Goal: Task Accomplishment & Management: Complete application form

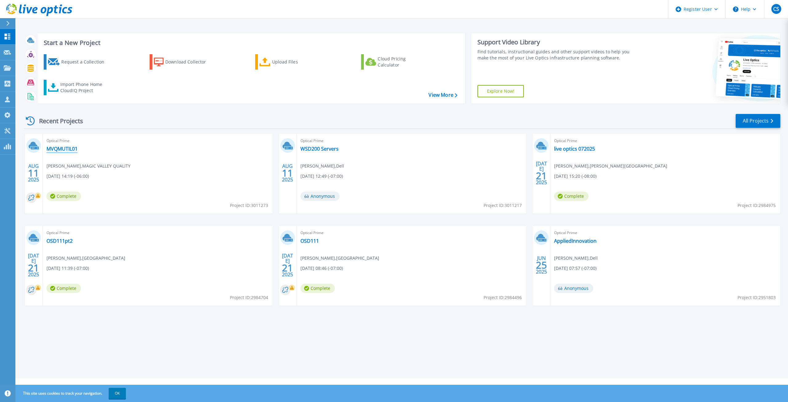
click at [65, 148] on link "MVQMUTIL01" at bounding box center [61, 149] width 31 height 6
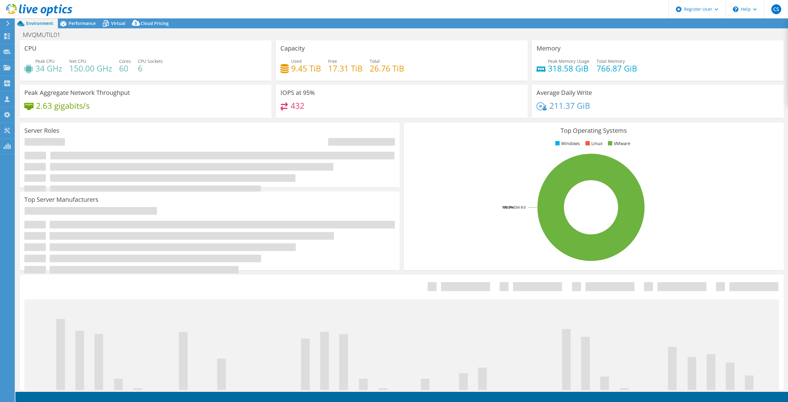
select select "USD"
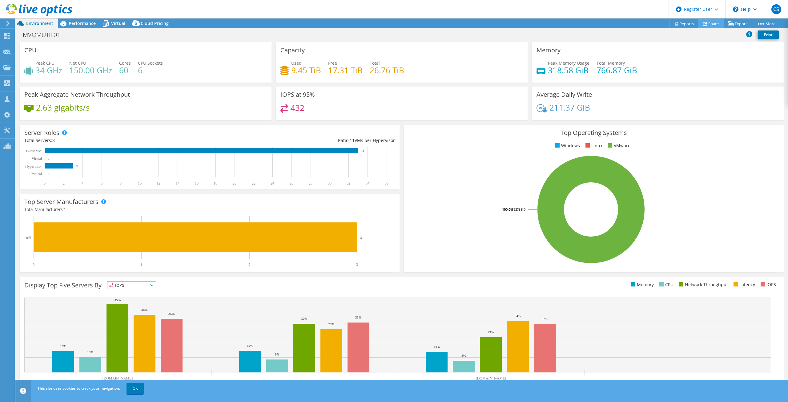
click at [704, 23] on link "Share" at bounding box center [710, 24] width 25 height 10
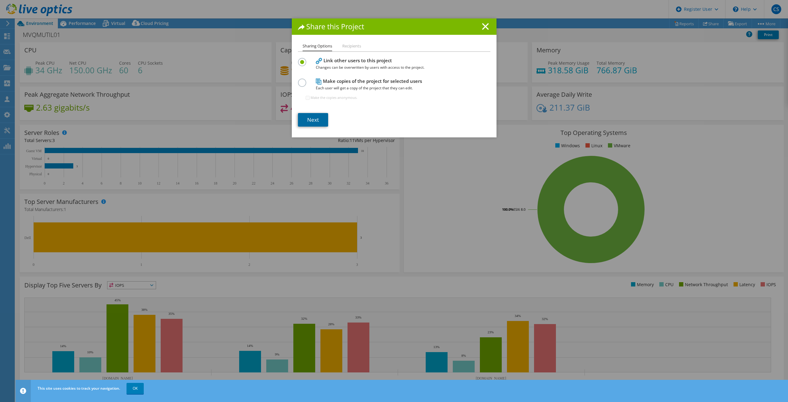
click at [316, 122] on link "Next" at bounding box center [313, 120] width 30 height 14
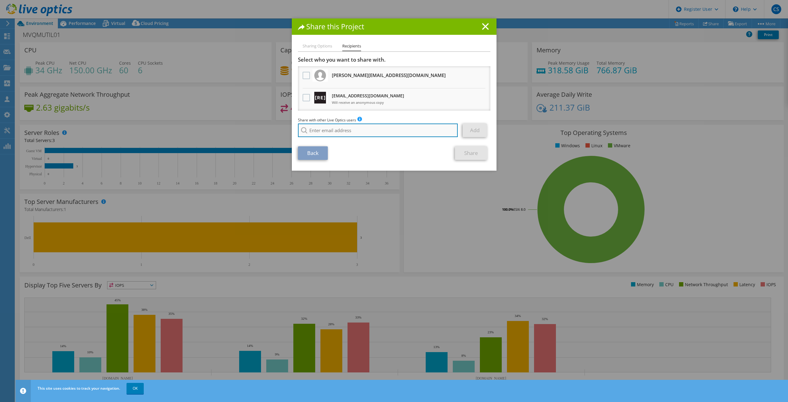
click at [343, 132] on input "search" at bounding box center [378, 130] width 160 height 14
click at [347, 136] on li "[PERSON_NAME][EMAIL_ADDRESS][PERSON_NAME][DOMAIN_NAME]" at bounding box center [360, 134] width 125 height 7
type input "[PERSON_NAME][EMAIL_ADDRESS][PERSON_NAME][DOMAIN_NAME]"
click at [480, 131] on link "Add" at bounding box center [475, 130] width 24 height 14
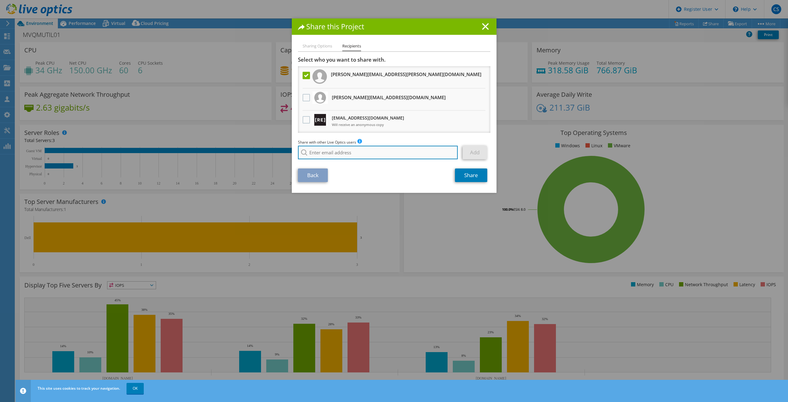
click at [401, 158] on input "search" at bounding box center [378, 153] width 160 height 14
click at [351, 160] on li "[PERSON_NAME][EMAIL_ADDRESS][PERSON_NAME][DOMAIN_NAME]" at bounding box center [360, 156] width 125 height 7
type input "[PERSON_NAME][EMAIL_ADDRESS][PERSON_NAME][DOMAIN_NAME]"
click at [472, 151] on link "Add" at bounding box center [475, 153] width 24 height 14
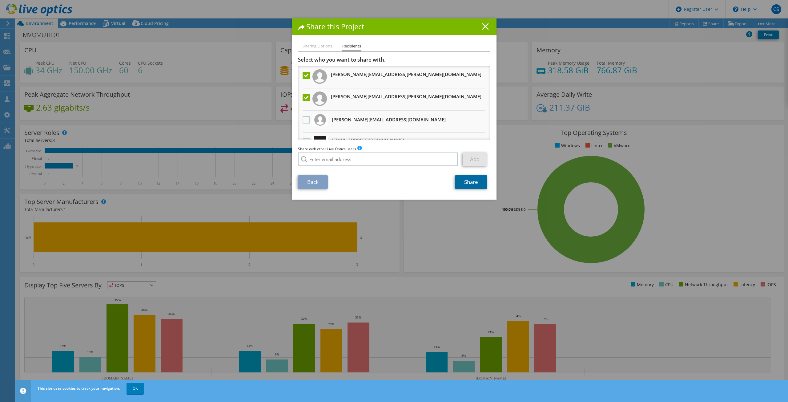
click at [468, 185] on link "Share" at bounding box center [471, 182] width 32 height 14
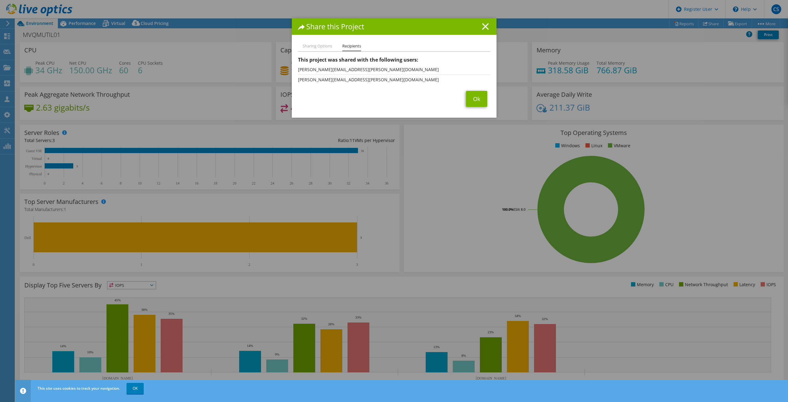
click at [482, 26] on icon at bounding box center [485, 26] width 7 height 7
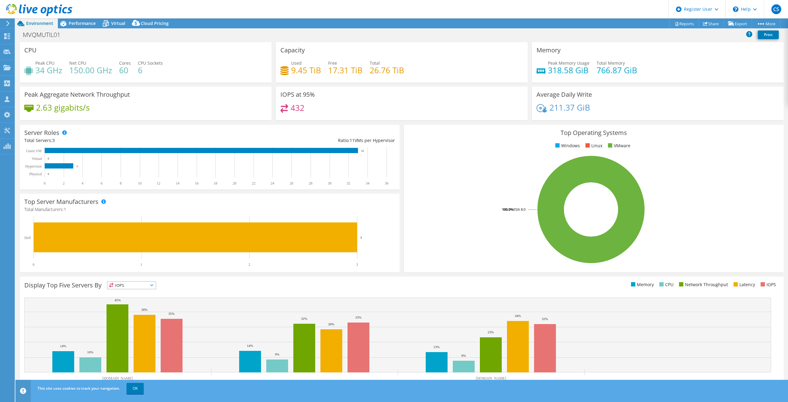
click at [6, 22] on icon at bounding box center [8, 24] width 5 height 6
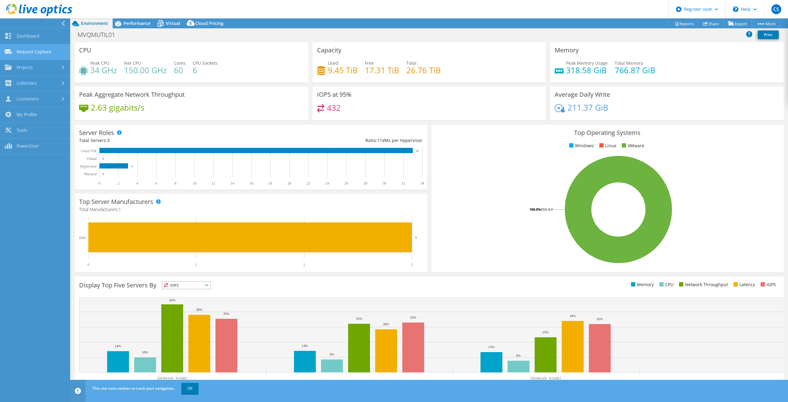
click at [28, 53] on link "Request Capture" at bounding box center [35, 52] width 70 height 16
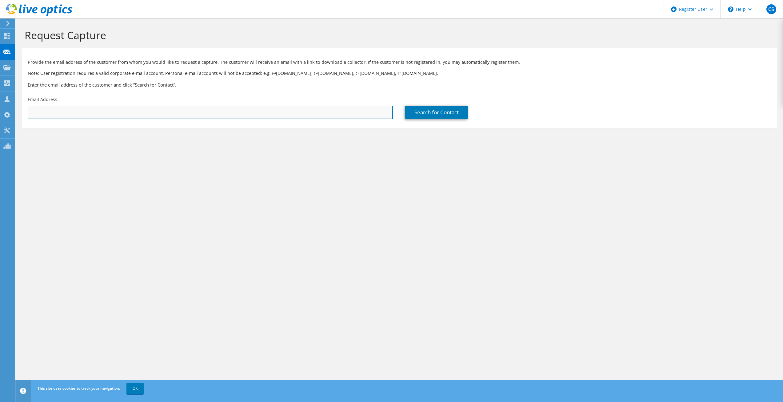
click at [66, 109] on input "text" at bounding box center [210, 113] width 365 height 14
paste input "Jason.Wilson@tcomm911.org"
type input "Jason.Wilson@tcomm911.org"
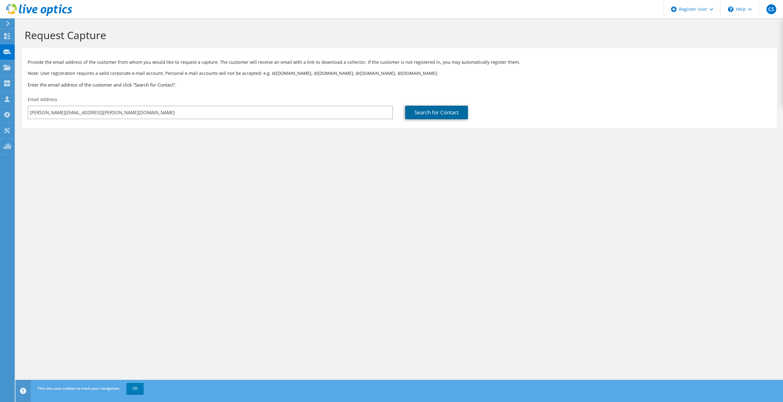
click at [451, 113] on link "Search for Contact" at bounding box center [436, 113] width 63 height 14
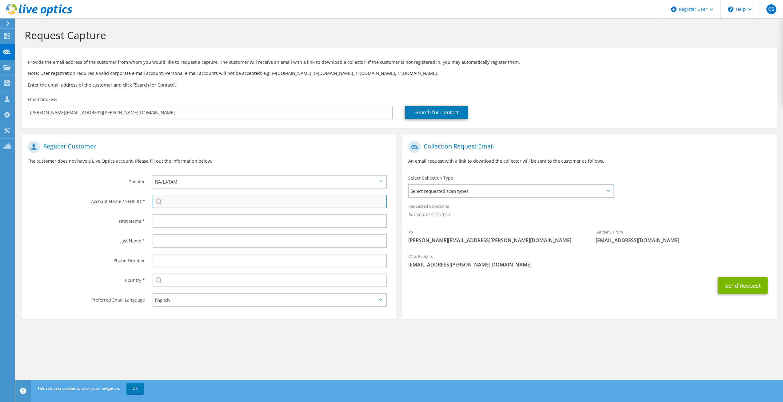
click at [197, 203] on input "search" at bounding box center [270, 201] width 235 height 14
click at [369, 206] on input "search" at bounding box center [270, 201] width 235 height 14
paste input "2733874631"
type input "2733874631"
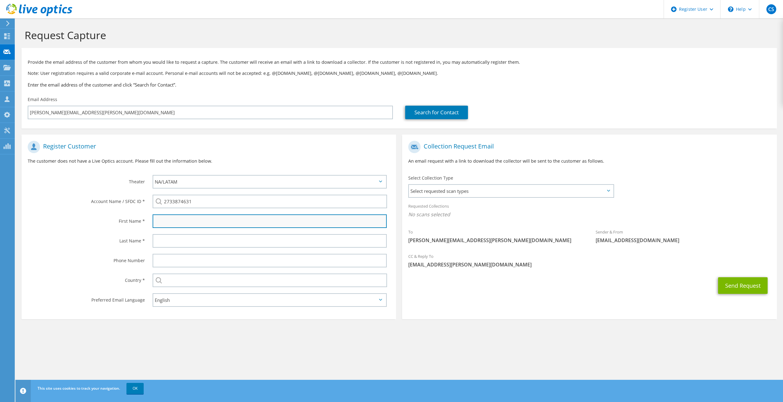
click at [191, 223] on input "text" at bounding box center [270, 221] width 234 height 14
type input "Jason"
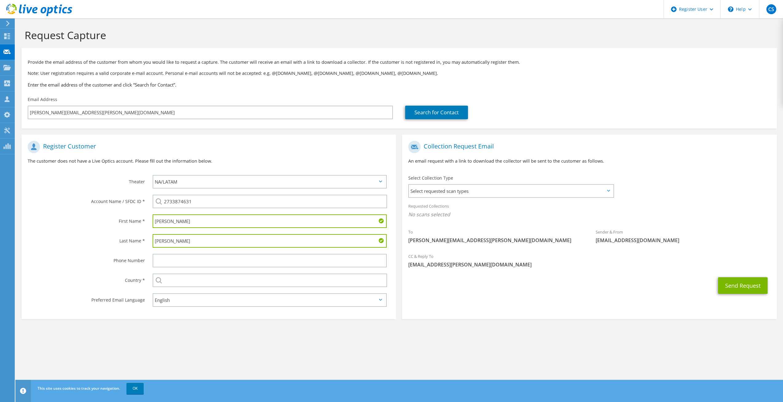
type input "Wilson"
click at [197, 281] on input "text" at bounding box center [270, 280] width 235 height 14
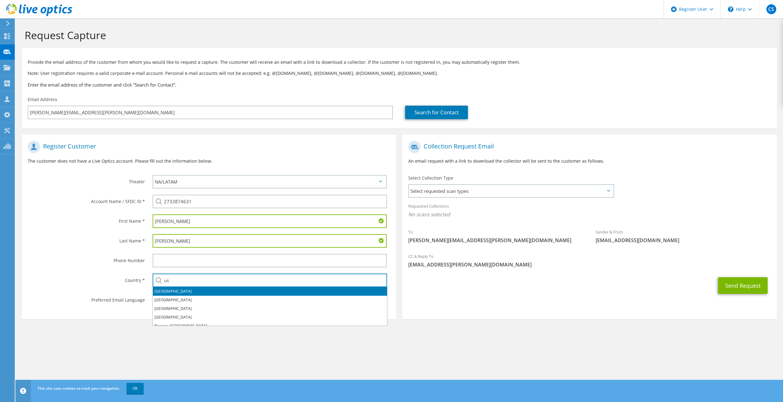
click at [260, 291] on li "United States" at bounding box center [270, 291] width 234 height 9
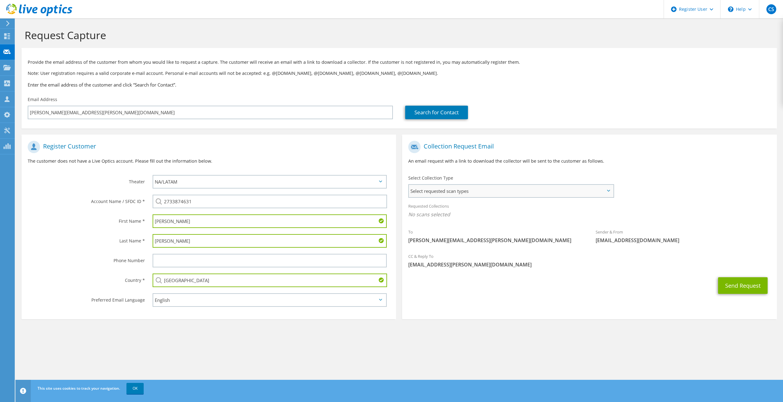
type input "United States"
click at [513, 196] on span "Select requested scan types" at bounding box center [511, 191] width 204 height 12
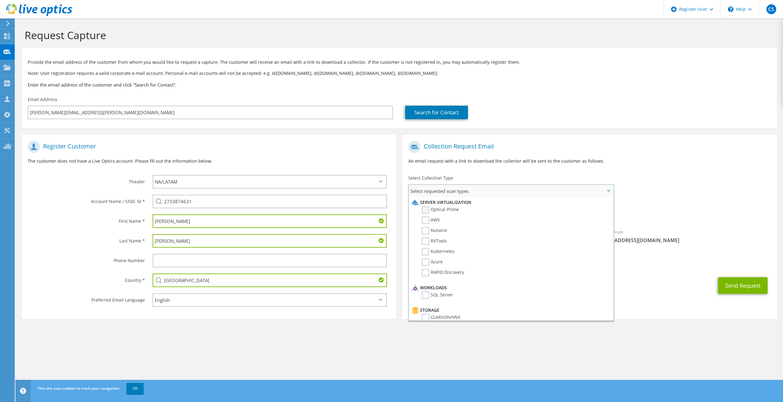
click at [453, 209] on label "Optical Prime" at bounding box center [440, 209] width 37 height 7
click at [0, 0] on input "Optical Prime" at bounding box center [0, 0] width 0 height 0
click at [589, 164] on p "An email request with a link to download the collector will be sent to the cust…" at bounding box center [589, 161] width 362 height 7
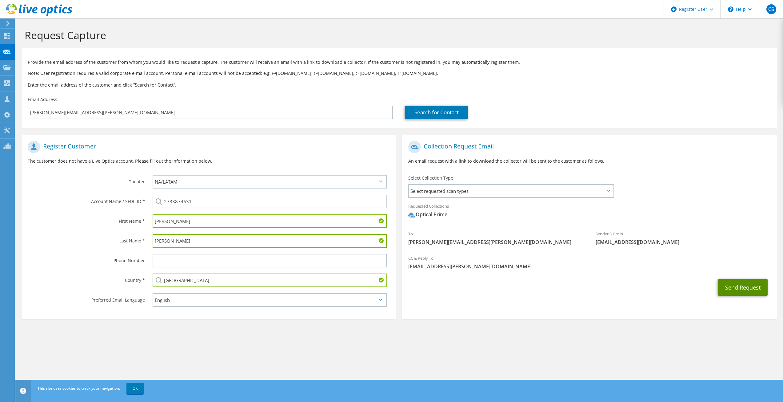
click at [727, 285] on button "Send Request" at bounding box center [743, 287] width 50 height 17
